Goal: Information Seeking & Learning: Learn about a topic

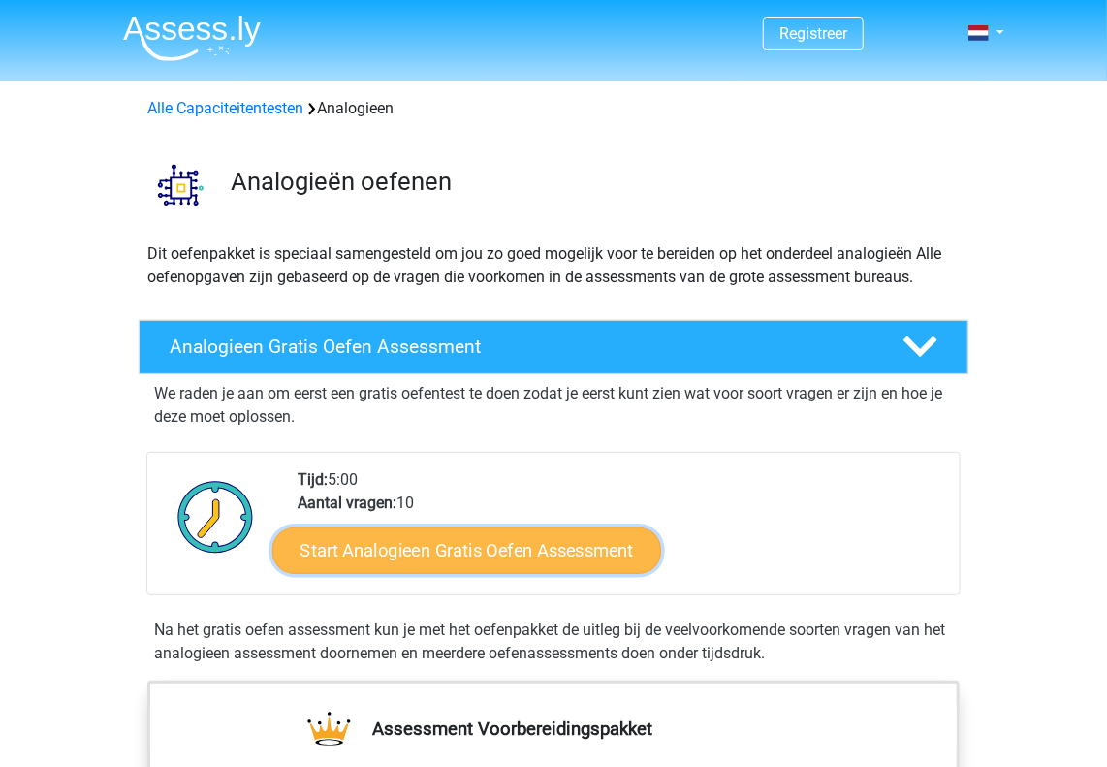
click at [353, 555] on link "Start Analogieen Gratis Oefen Assessment" at bounding box center [466, 549] width 389 height 47
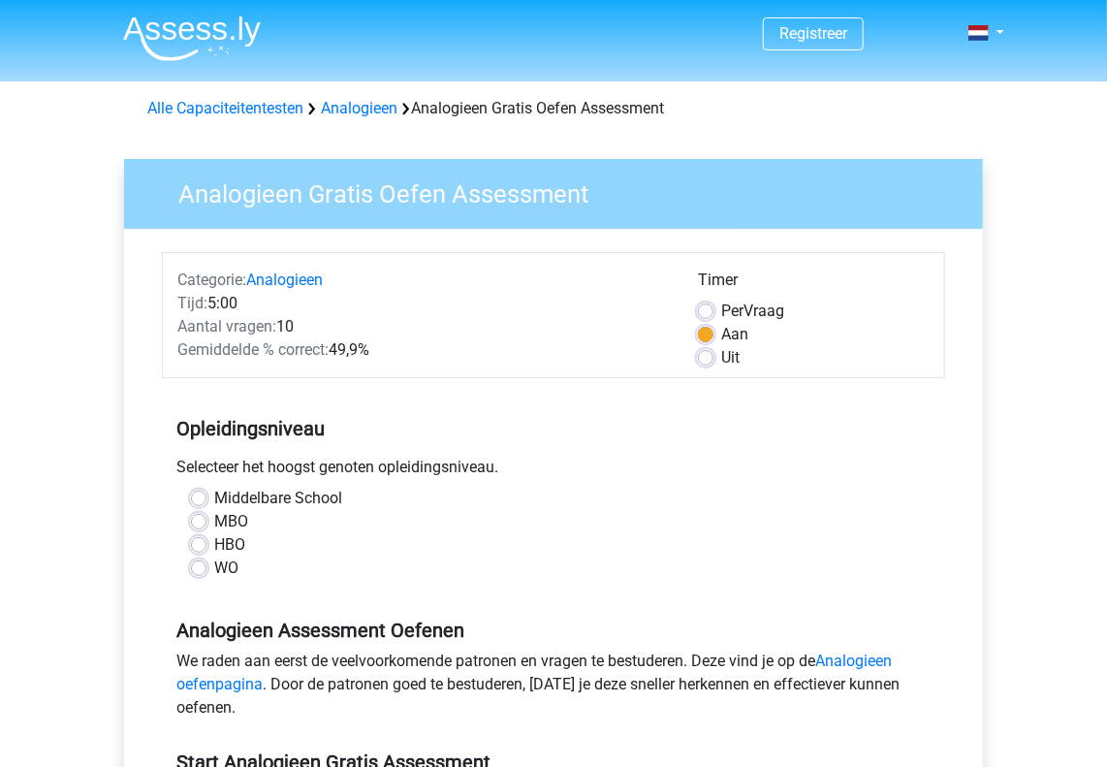
click at [214, 495] on label "Middelbare School" at bounding box center [278, 497] width 128 height 23
click at [202, 495] on input "Middelbare School" at bounding box center [199, 495] width 16 height 19
radio input "true"
click at [867, 661] on link "Analogieen oefenpagina" at bounding box center [533, 672] width 715 height 42
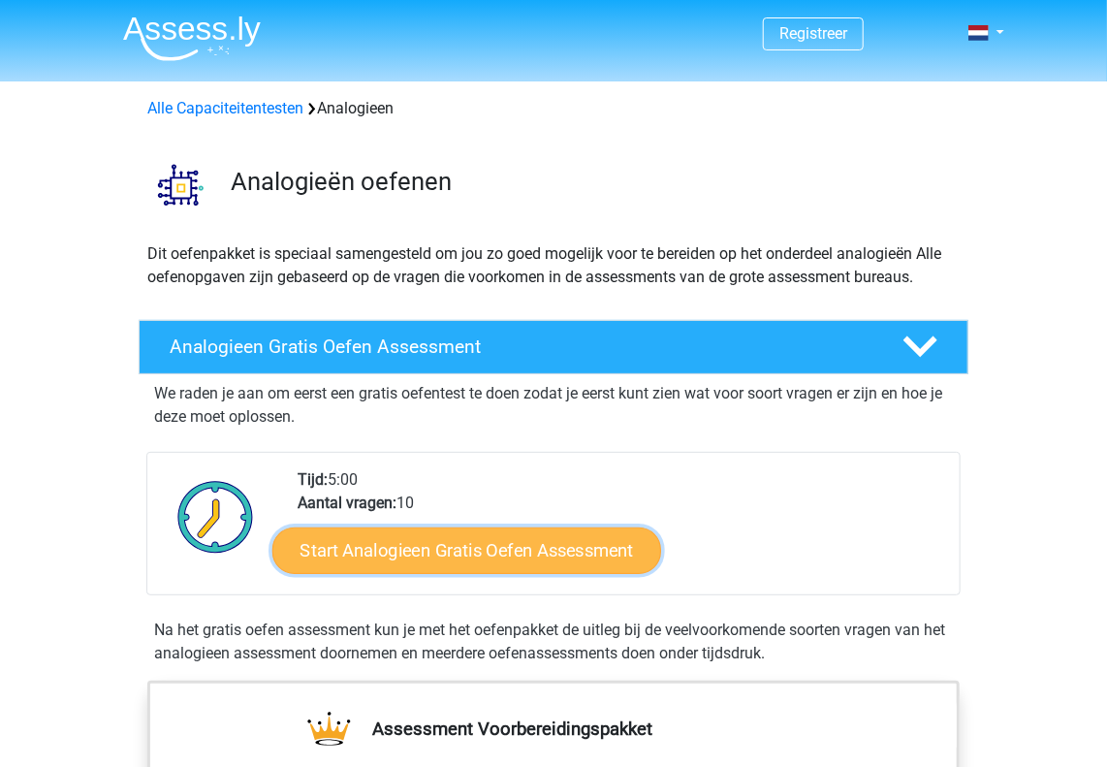
click at [475, 548] on link "Start Analogieen Gratis Oefen Assessment" at bounding box center [466, 549] width 389 height 47
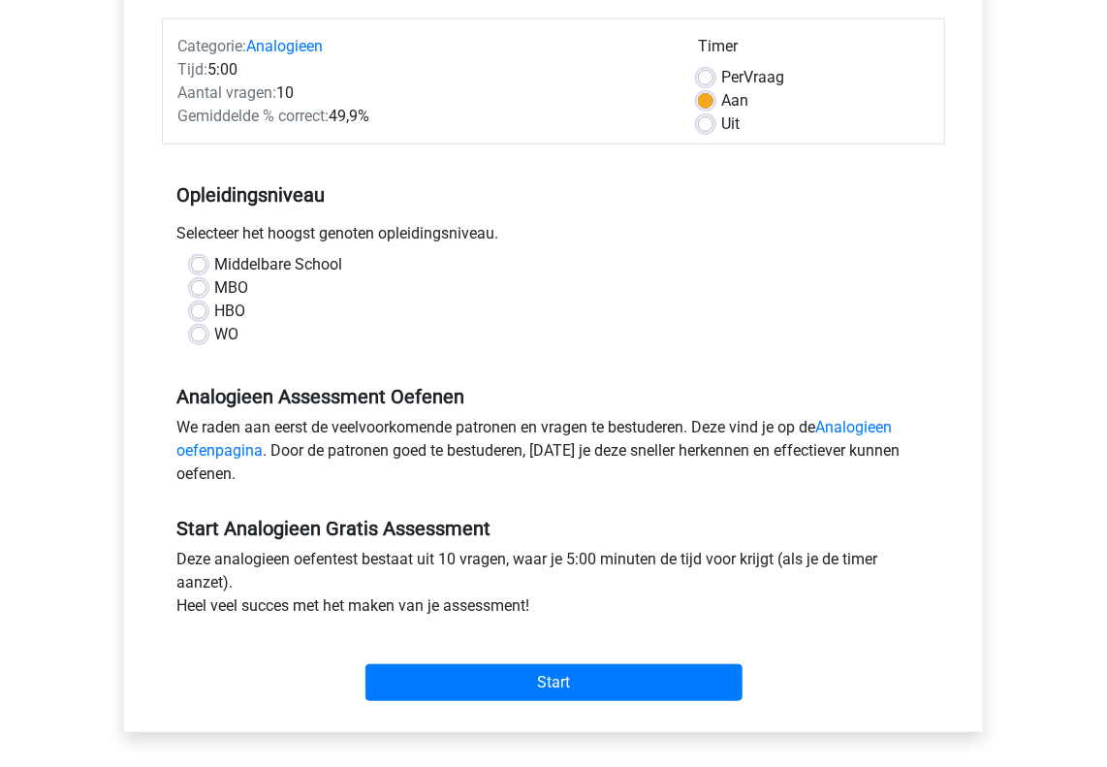
scroll to position [236, 0]
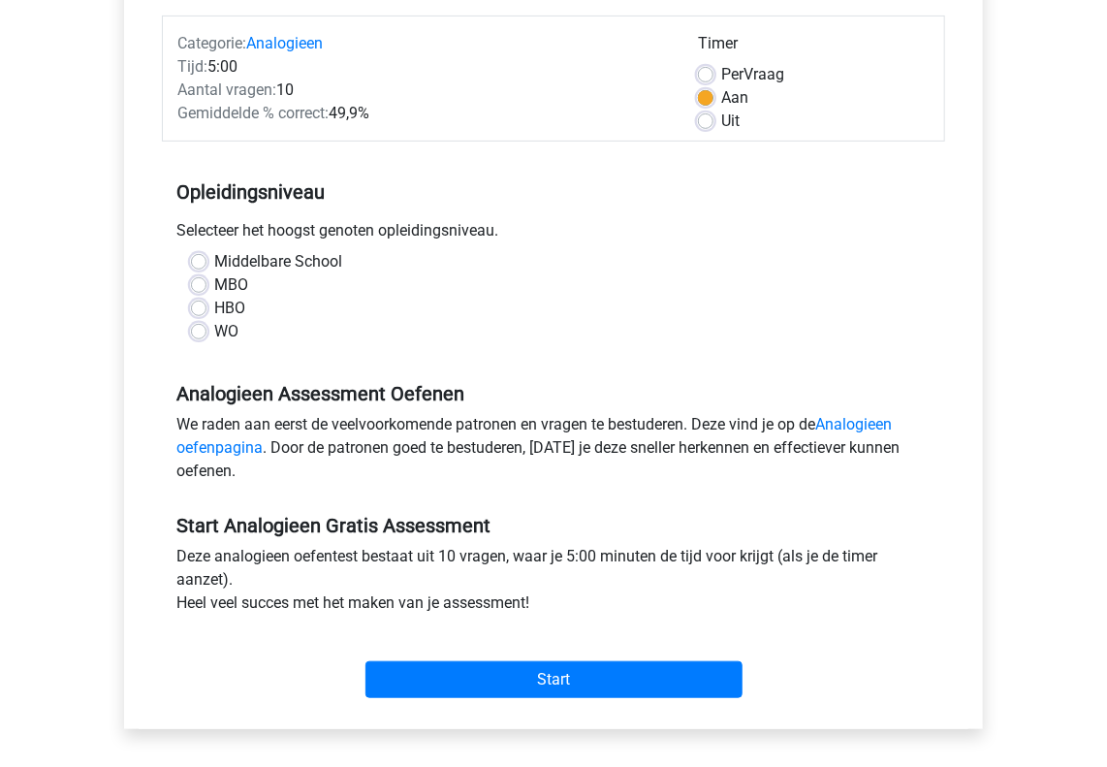
click at [214, 278] on label "MBO" at bounding box center [231, 284] width 34 height 23
click at [197, 278] on input "MBO" at bounding box center [199, 282] width 16 height 19
radio input "true"
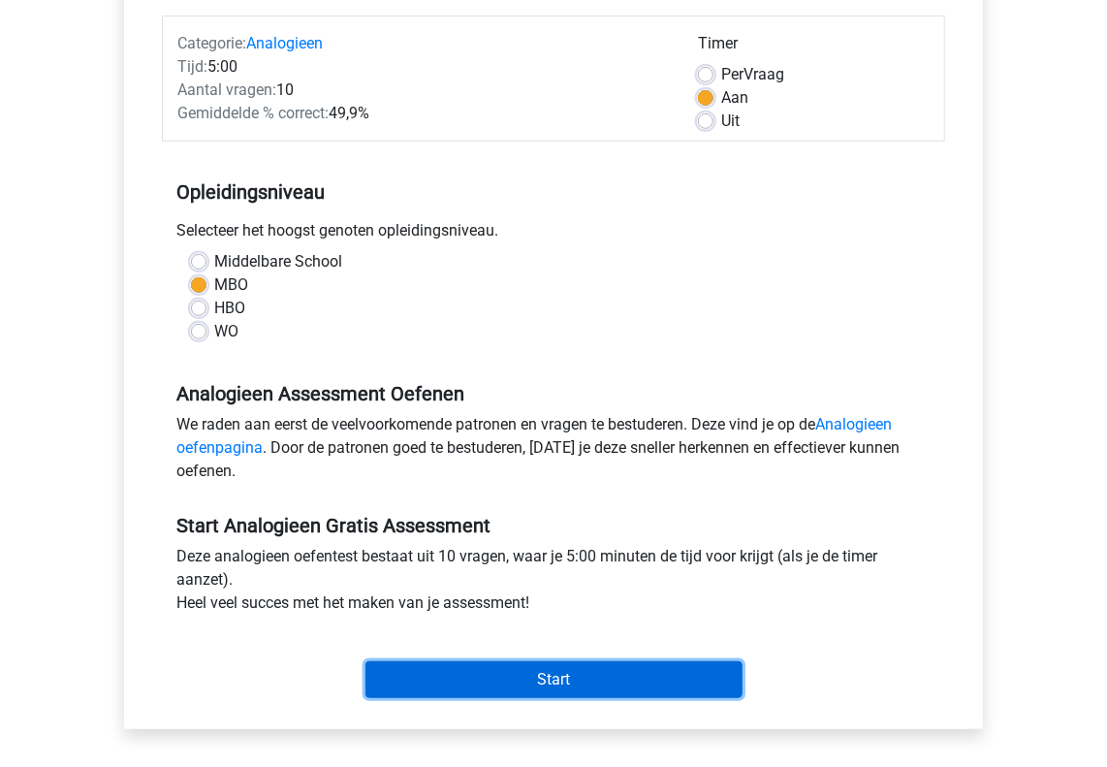
click at [554, 685] on input "Start" at bounding box center [553, 679] width 377 height 37
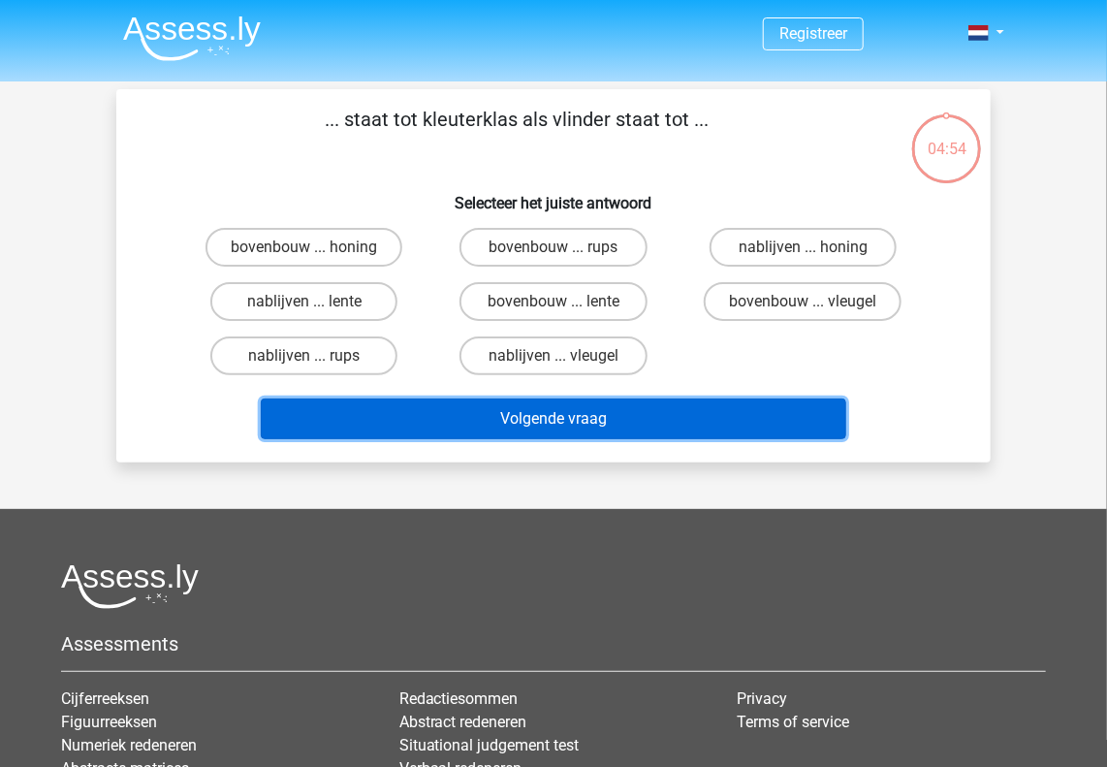
click at [536, 418] on button "Volgende vraag" at bounding box center [554, 418] width 586 height 41
